Goal: Task Accomplishment & Management: Manage account settings

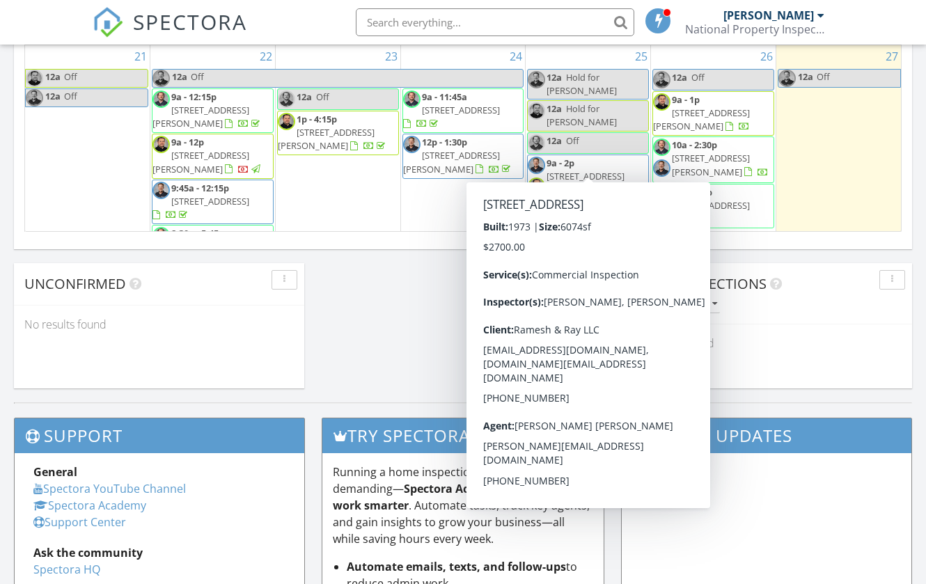
scroll to position [289, 0]
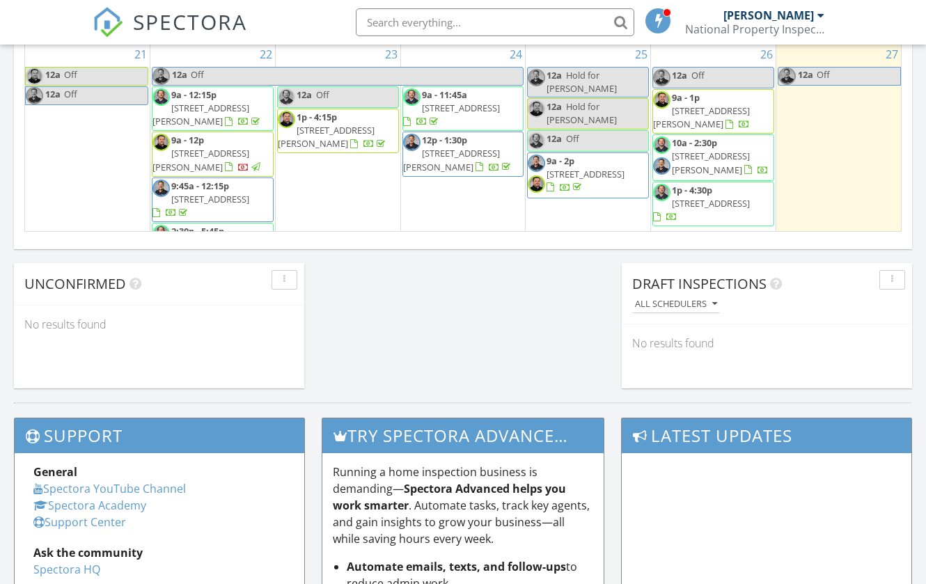
click at [746, 104] on span "5205 SE Taggart Ct, Portland 97206" at bounding box center [701, 117] width 97 height 26
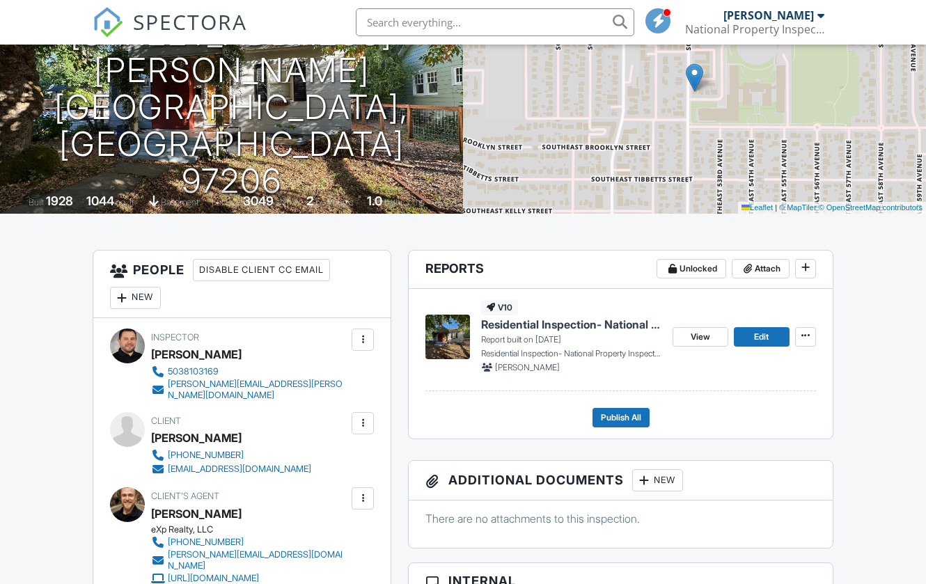
scroll to position [174, 0]
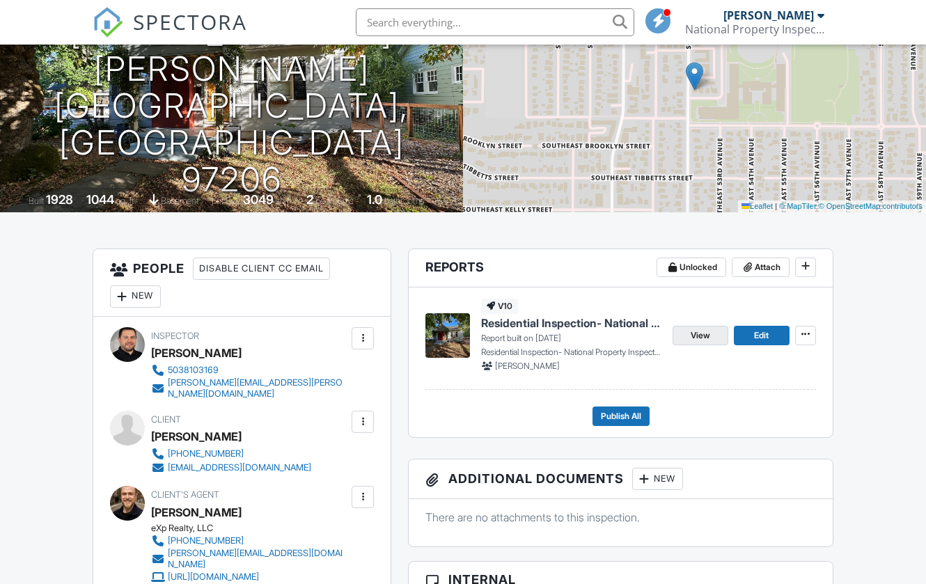
click at [697, 334] on span "View" at bounding box center [700, 336] width 19 height 14
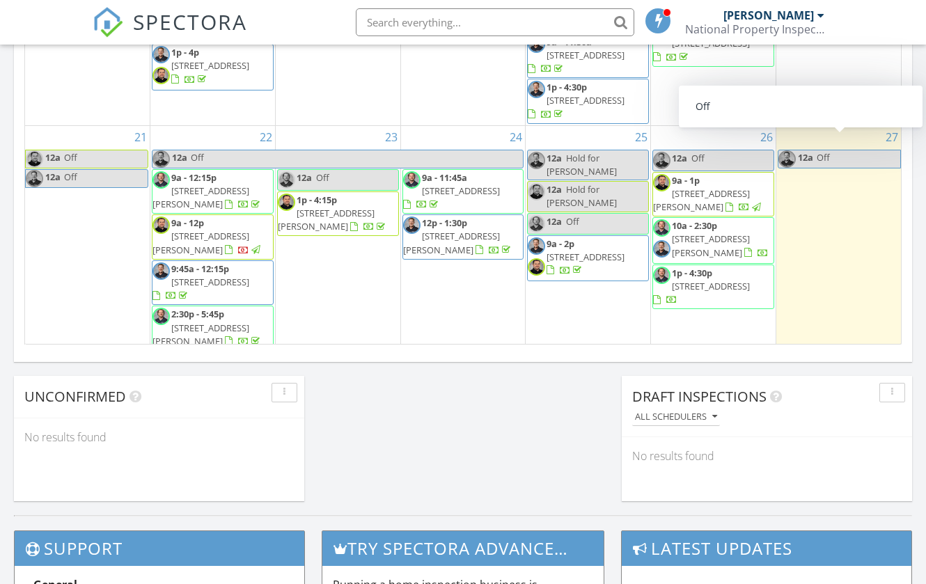
scroll to position [350, 0]
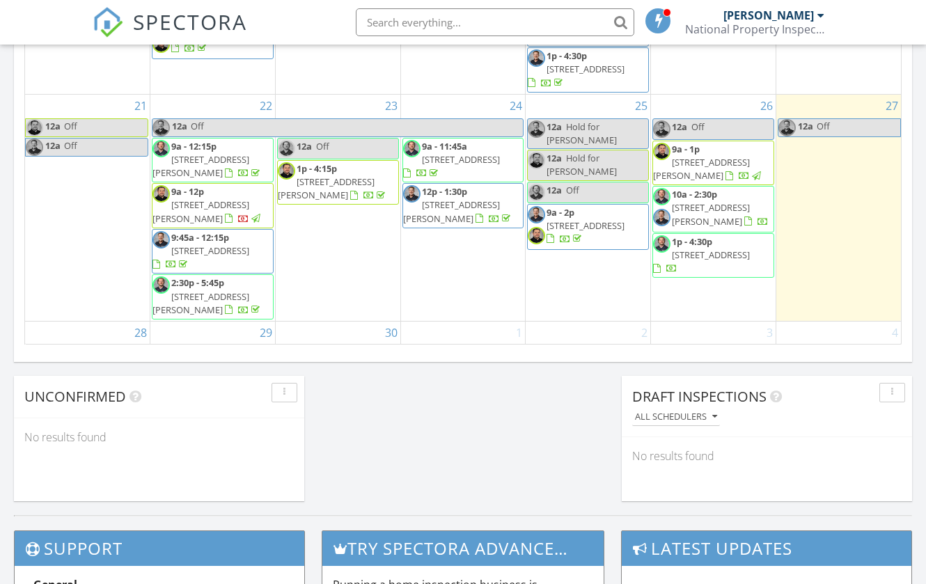
click at [764, 243] on span "1p - 4:30p 10634 SE Mirandol St, Happy Valley 97086" at bounding box center [713, 255] width 120 height 41
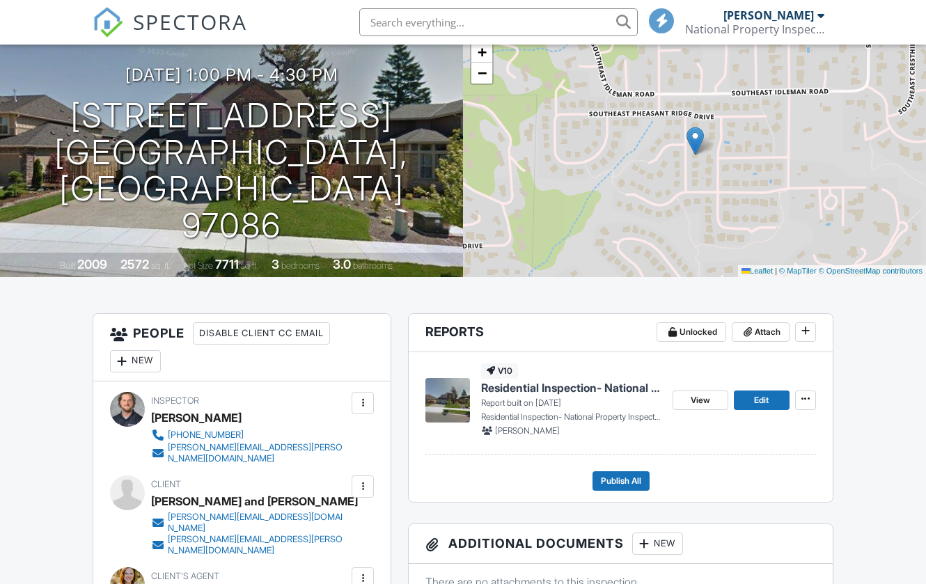
scroll to position [191, 0]
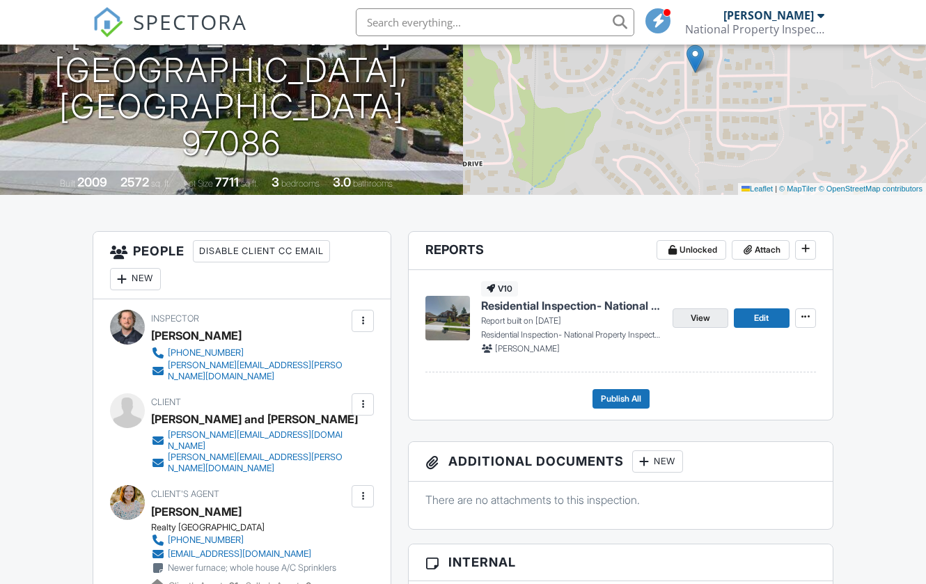
click at [701, 315] on span "View" at bounding box center [700, 318] width 19 height 14
